Goal: Task Accomplishment & Management: Complete application form

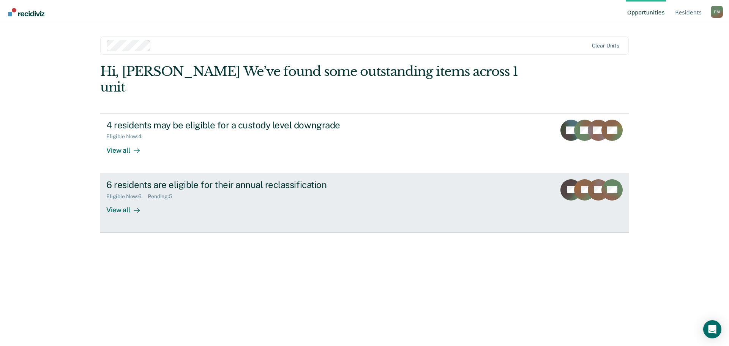
click at [208, 190] on div "Eligible Now : 6 Pending : 5" at bounding box center [239, 194] width 267 height 9
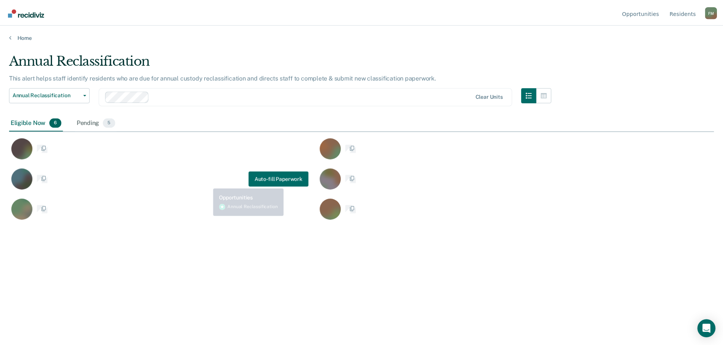
scroll to position [231, 705]
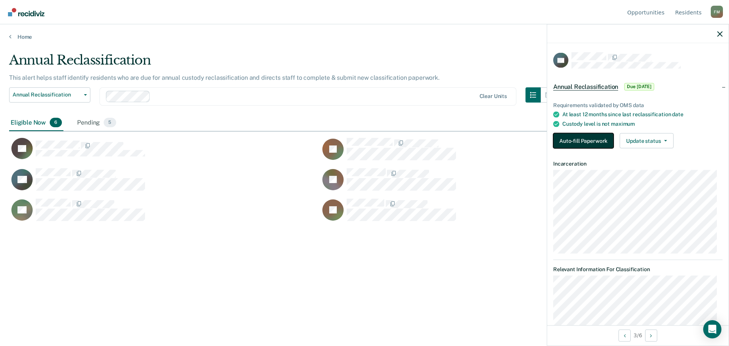
click at [571, 138] on button "Auto-fill Paperwork" at bounding box center [583, 140] width 60 height 15
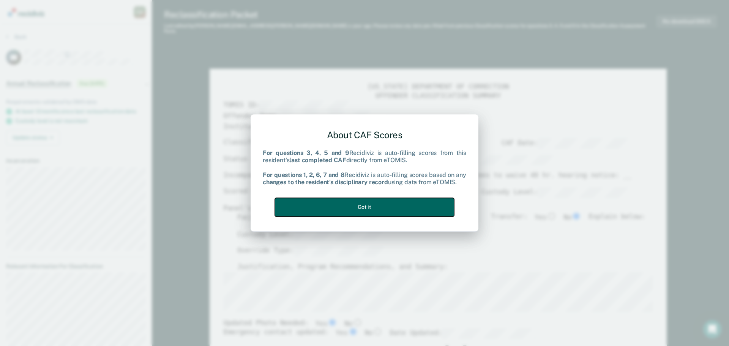
click at [418, 208] on button "Got it" at bounding box center [364, 207] width 179 height 19
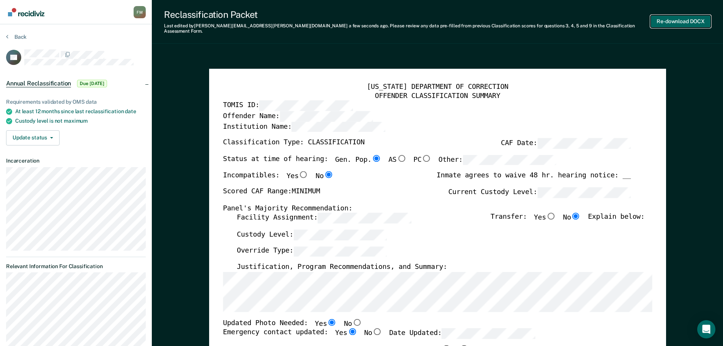
click at [666, 18] on button "Re-download DOCX" at bounding box center [681, 21] width 60 height 13
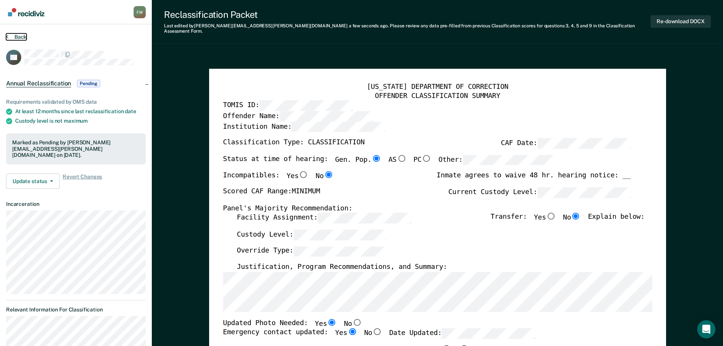
click at [17, 36] on button "Back" at bounding box center [16, 36] width 21 height 7
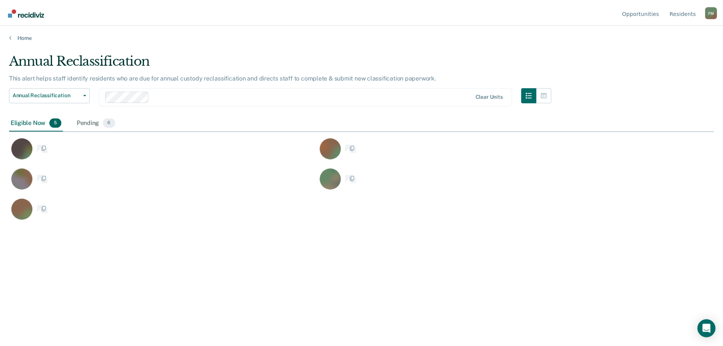
scroll to position [231, 705]
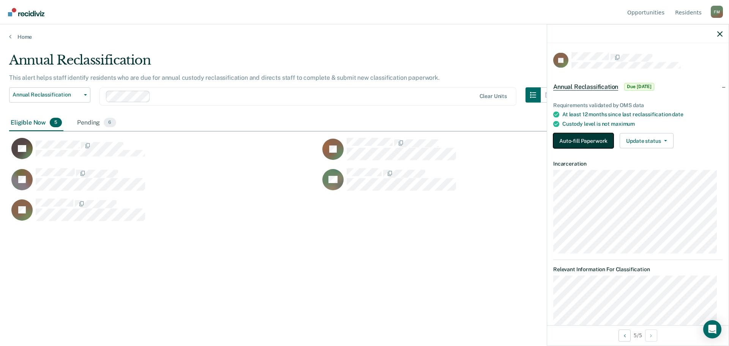
click at [582, 144] on button "Auto-fill Paperwork" at bounding box center [583, 140] width 60 height 15
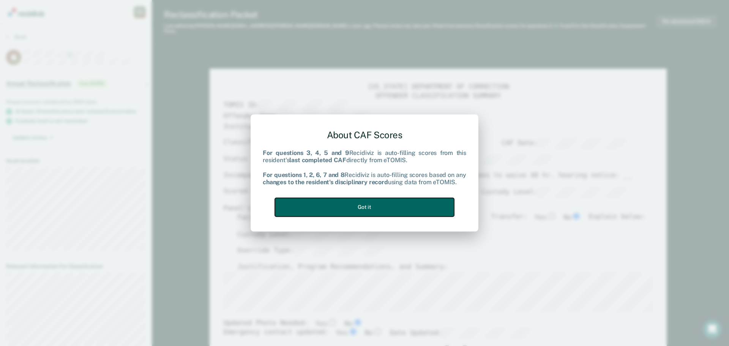
click at [398, 211] on button "Got it" at bounding box center [364, 207] width 179 height 19
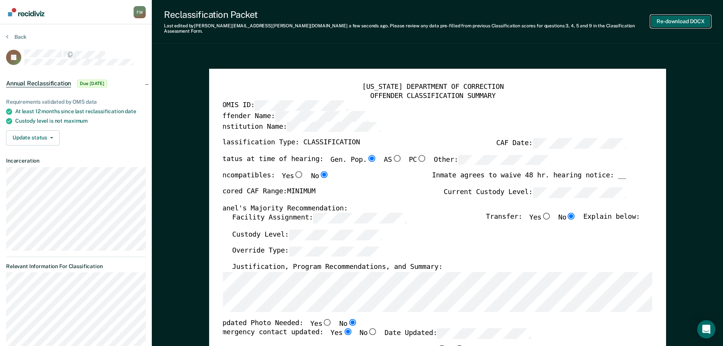
click at [663, 19] on button "Re-download DOCX" at bounding box center [681, 21] width 60 height 13
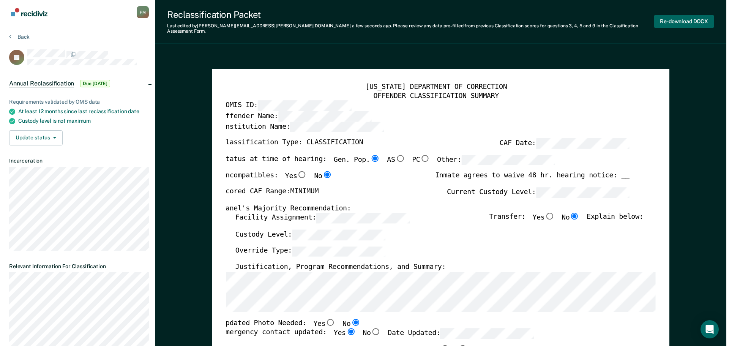
scroll to position [0, 2]
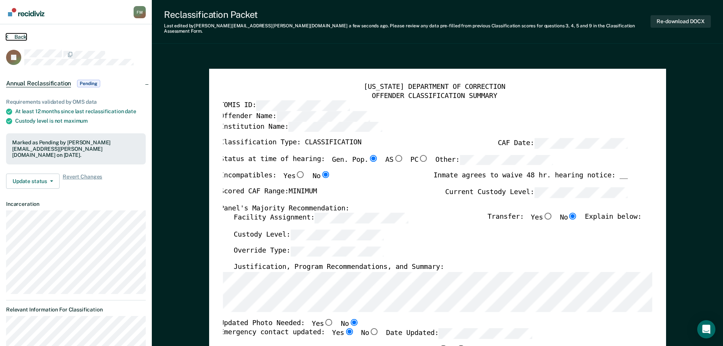
click at [18, 36] on button "Back" at bounding box center [16, 36] width 21 height 7
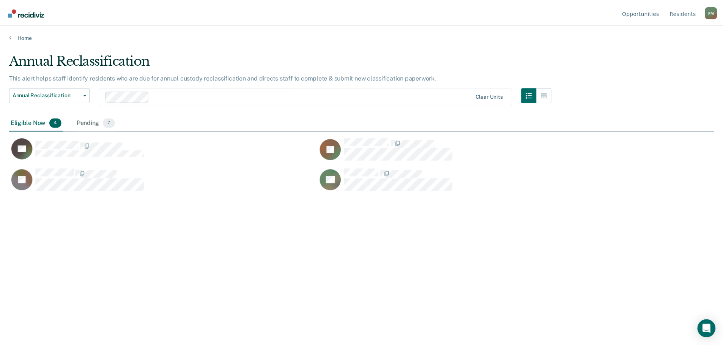
scroll to position [231, 705]
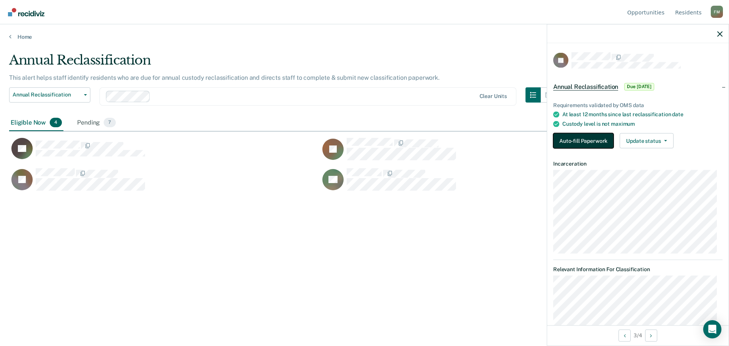
click at [565, 136] on button "Auto-fill Paperwork" at bounding box center [583, 140] width 60 height 15
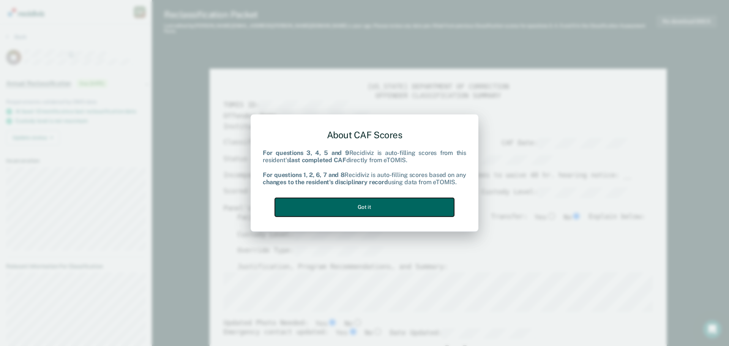
click at [399, 213] on button "Got it" at bounding box center [364, 207] width 179 height 19
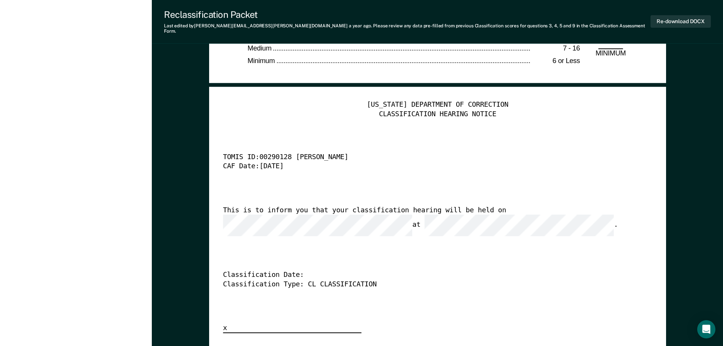
scroll to position [1861, 0]
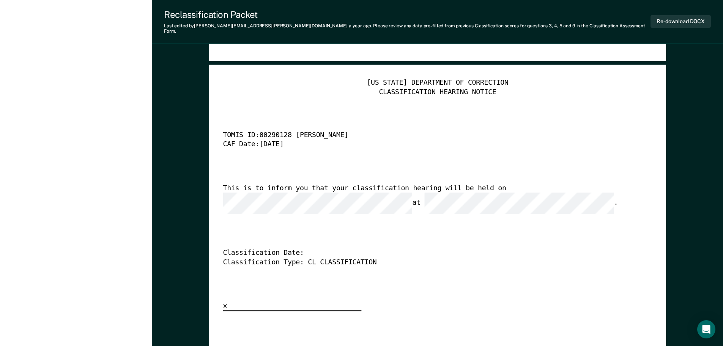
click at [544, 177] on div "[US_STATE] DEPARTMENT OF CORRECTION CLASSIFICATION HEARING NOTICE TOMIS ID: 002…" at bounding box center [437, 195] width 429 height 233
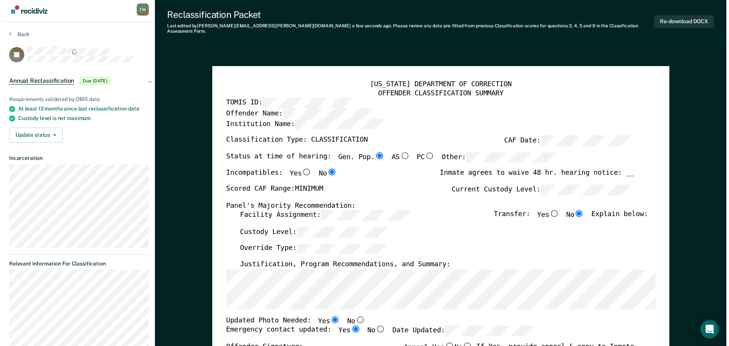
scroll to position [0, 0]
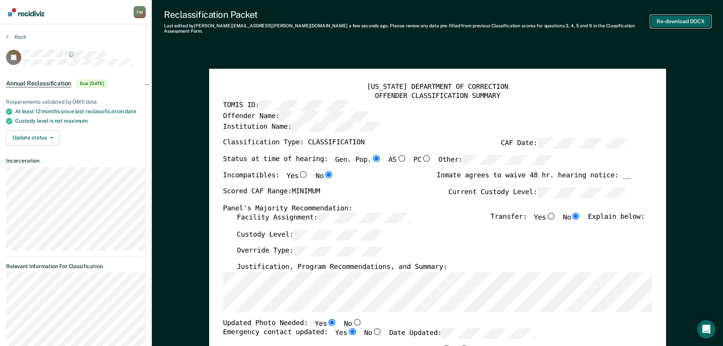
click at [678, 21] on button "Re-download DOCX" at bounding box center [681, 21] width 60 height 13
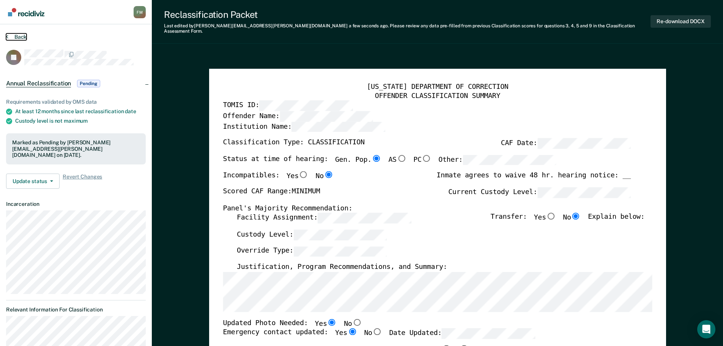
click at [24, 37] on button "Back" at bounding box center [16, 36] width 21 height 7
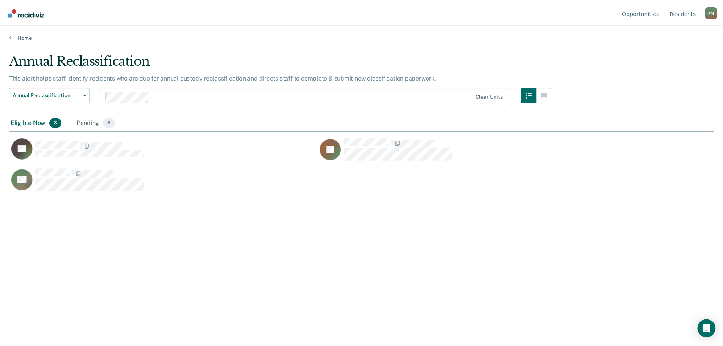
scroll to position [231, 705]
click at [636, 116] on div "Eligible Now 3 Pending 8" at bounding box center [364, 123] width 711 height 17
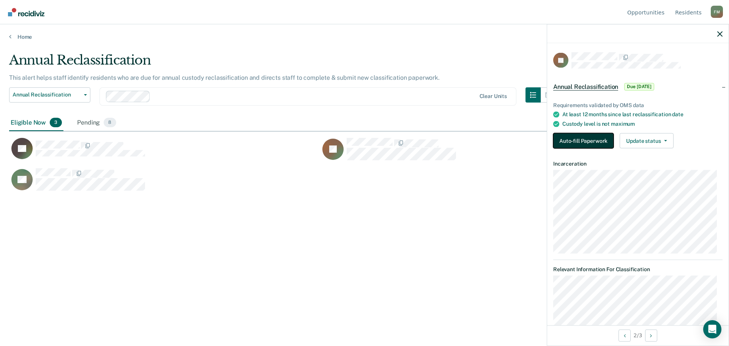
click at [591, 141] on button "Auto-fill Paperwork" at bounding box center [583, 140] width 60 height 15
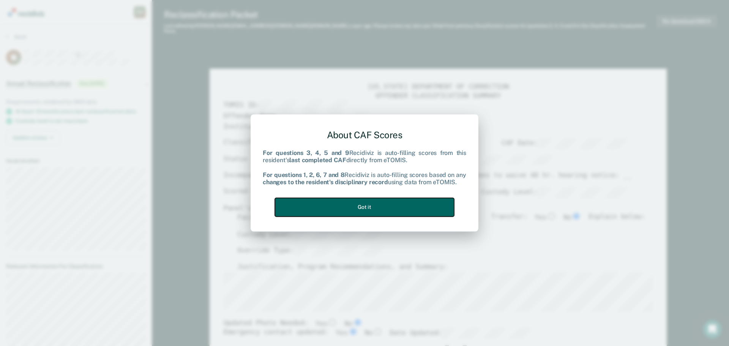
click at [393, 202] on button "Got it" at bounding box center [364, 207] width 179 height 19
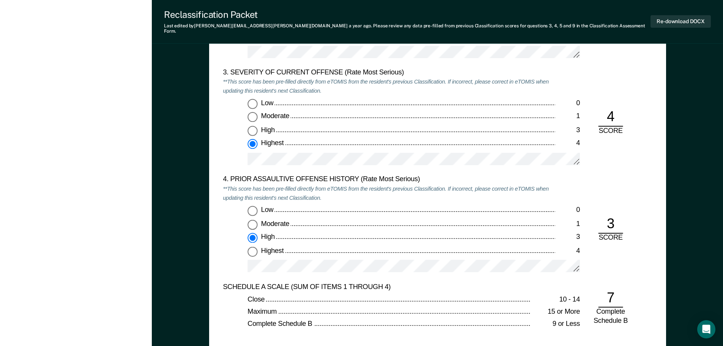
scroll to position [911, 0]
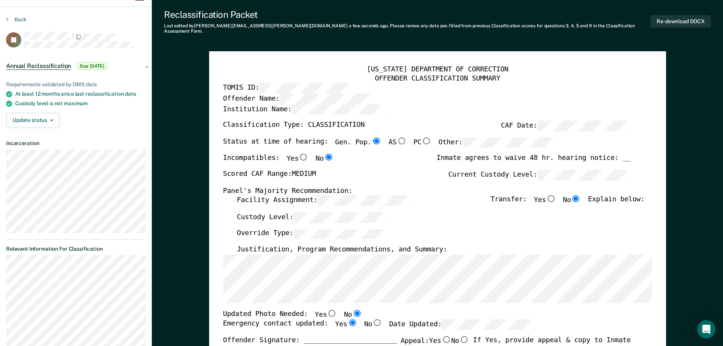
scroll to position [0, 0]
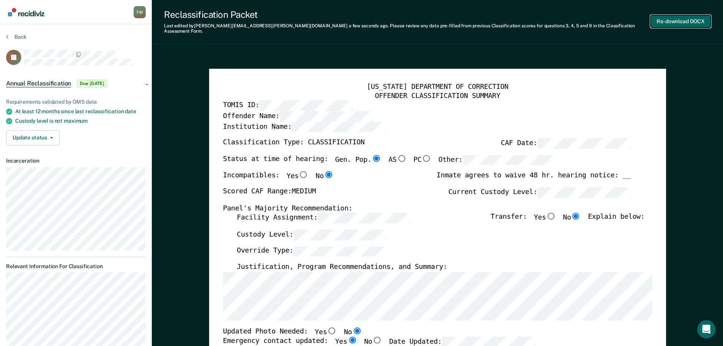
click at [681, 18] on button "Re-download DOCX" at bounding box center [681, 21] width 60 height 13
type textarea "x"
